Goal: Information Seeking & Learning: Understand process/instructions

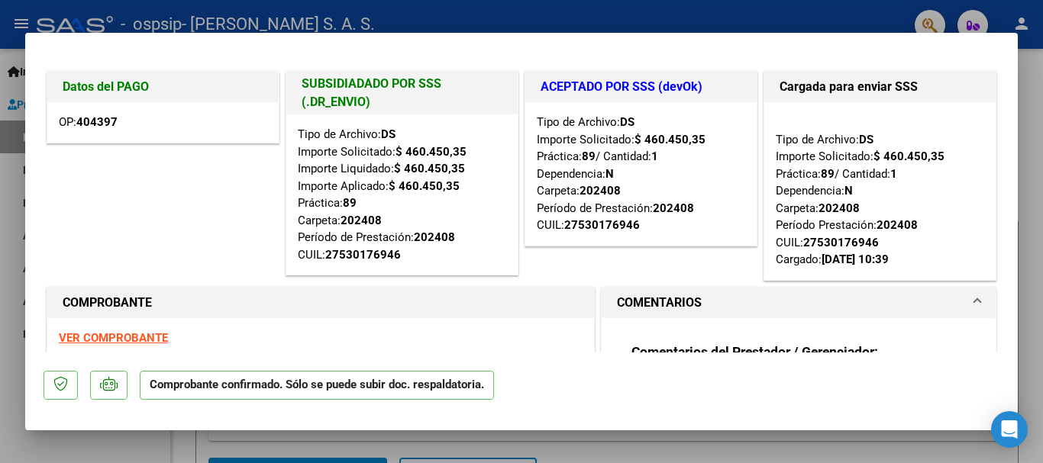
click at [1033, 67] on div at bounding box center [521, 231] width 1043 height 463
type input "$ 0,00"
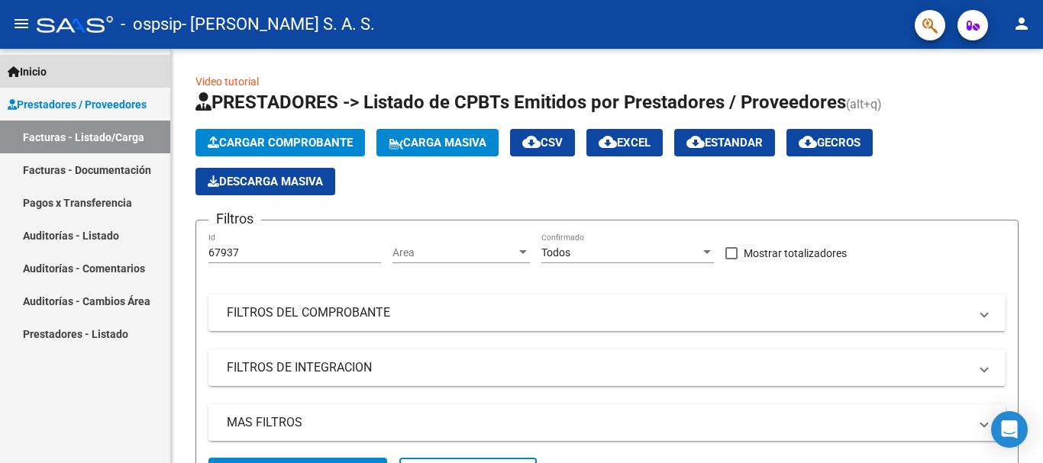
click at [85, 78] on link "Inicio" at bounding box center [85, 71] width 170 height 33
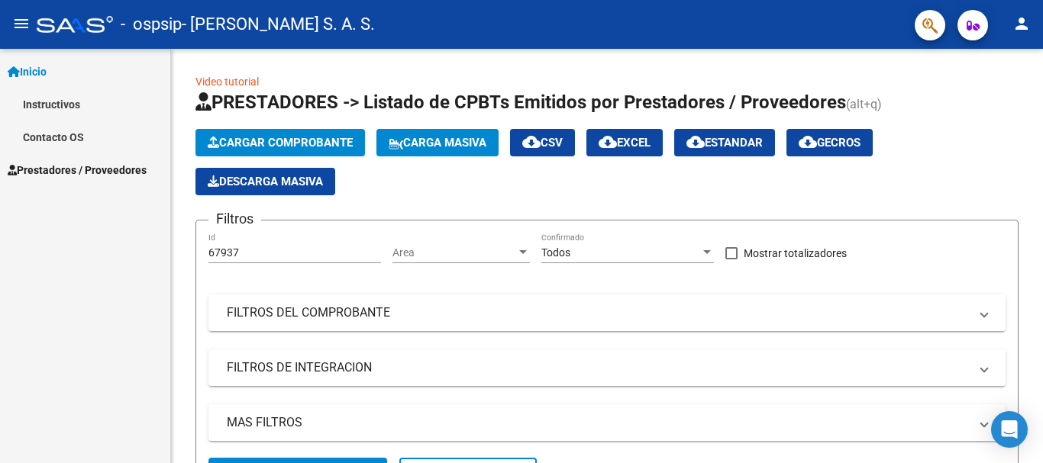
click at [89, 104] on link "Instructivos" at bounding box center [85, 104] width 170 height 33
